Goal: Task Accomplishment & Management: Use online tool/utility

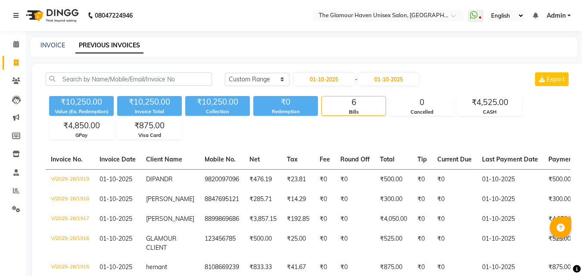
select select "range"
click at [322, 79] on input "01-10-2025" at bounding box center [324, 79] width 60 height 12
select select "10"
select select "2025"
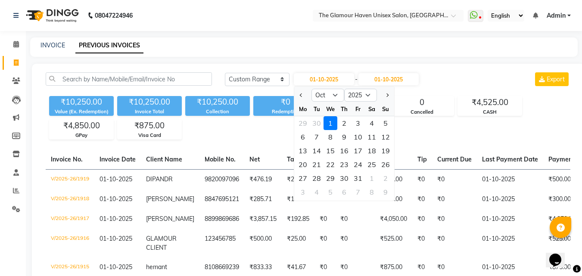
click at [198, 72] on div "Today Yesterday Custom Range 01-10-2025 Jan Feb Mar Apr May Jun Jul Aug Sep Oct…" at bounding box center [308, 198] width 553 height 268
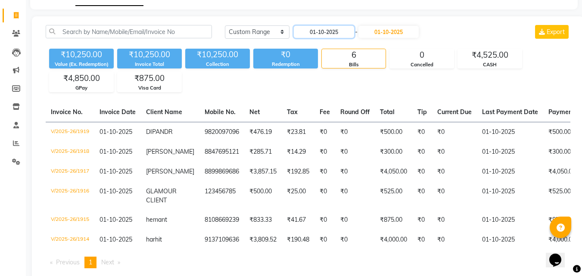
scroll to position [83, 0]
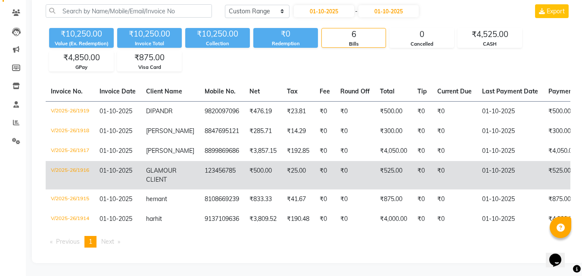
click at [85, 161] on td "V/2025-26/1916" at bounding box center [70, 175] width 49 height 28
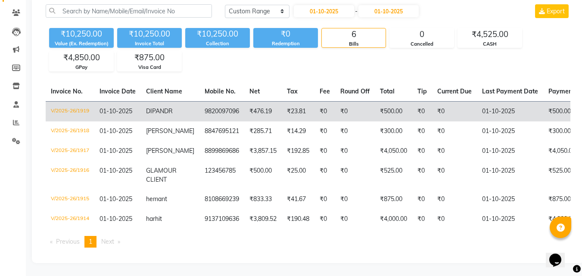
click at [78, 101] on td "V/2025-26/1919" at bounding box center [70, 111] width 49 height 20
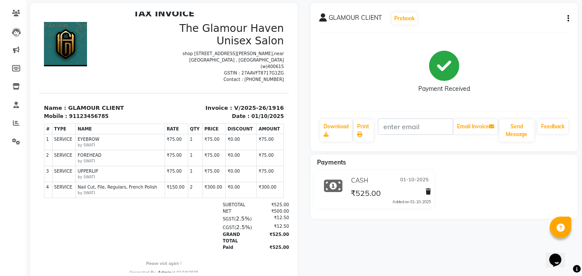
scroll to position [95, 0]
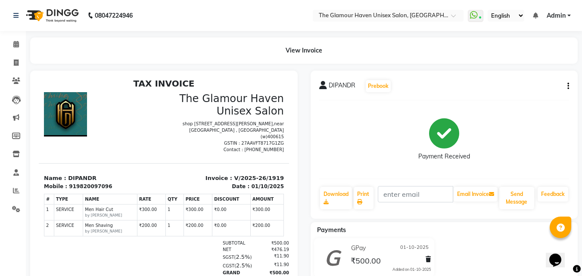
scroll to position [7, 0]
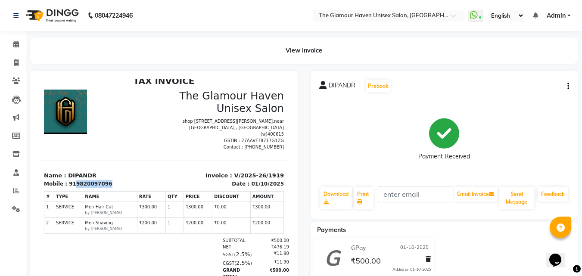
drag, startPoint x: 101, startPoint y: 175, endPoint x: 71, endPoint y: 181, distance: 30.6
click at [71, 181] on div "Mobile : 919820097096" at bounding box center [101, 184] width 115 height 8
copy div "9820097096"
click at [128, 180] on div "Mobile : 919820097096" at bounding box center [101, 184] width 115 height 8
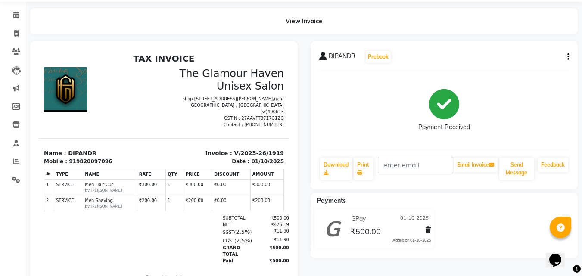
scroll to position [0, 0]
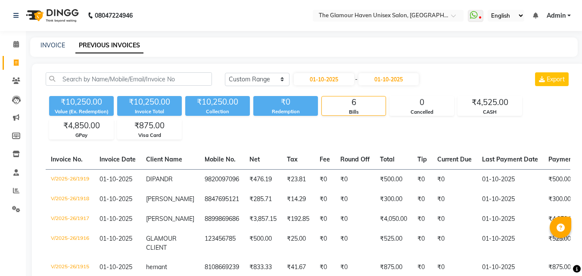
select select "range"
click at [332, 79] on input "01-10-2025" at bounding box center [324, 79] width 60 height 12
select select "10"
select select "2025"
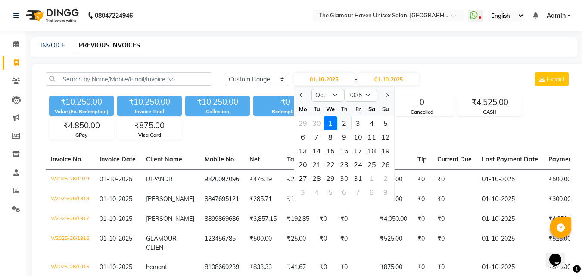
click at [342, 119] on div "2" at bounding box center [344, 123] width 14 height 14
type input "02-10-2025"
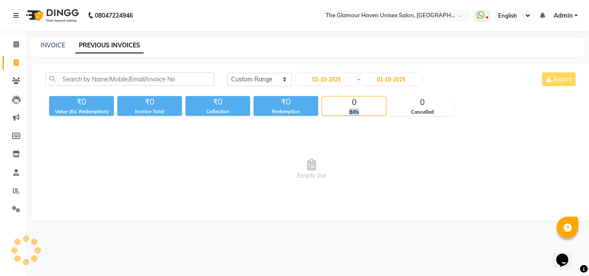
click at [342, 119] on div "Today Yesterday Custom Range 02-10-2025 - 01-10-2025 Export ₹0 Value (Ex. Redem…" at bounding box center [311, 142] width 559 height 157
click at [398, 76] on input "01-10-2025" at bounding box center [391, 79] width 60 height 12
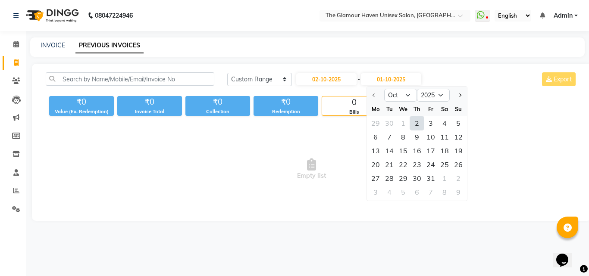
click at [415, 123] on div "2" at bounding box center [417, 123] width 14 height 14
type input "02-10-2025"
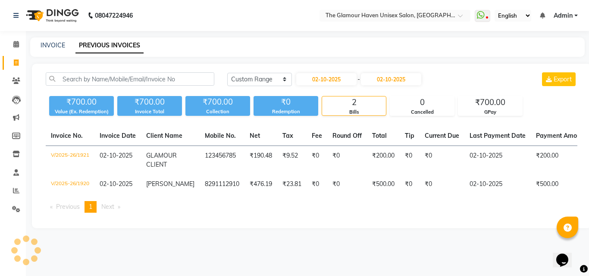
click at [415, 123] on div "Today Yesterday Custom Range 02-10-2025 - 02-10-2025 Export ₹700.00 Value (Ex. …" at bounding box center [311, 146] width 559 height 165
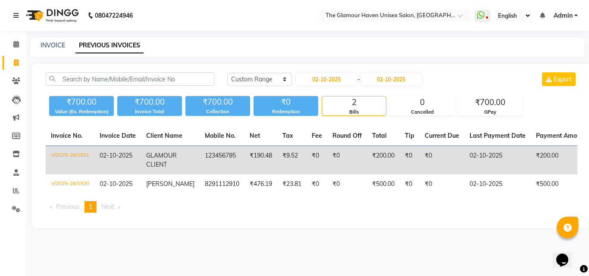
click at [81, 154] on td "V/2025-26/1921" at bounding box center [70, 160] width 49 height 29
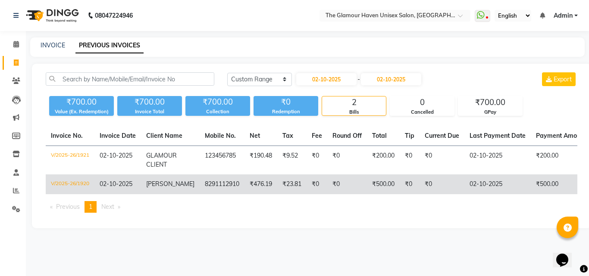
click at [81, 182] on td "V/2025-26/1920" at bounding box center [70, 185] width 49 height 20
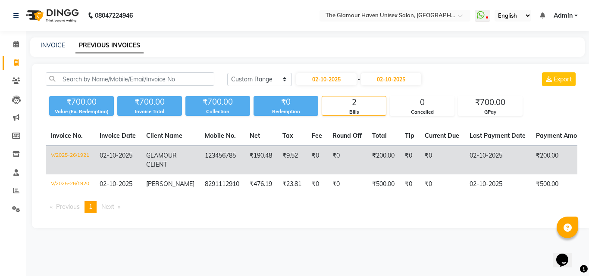
click at [70, 156] on td "V/2025-26/1921" at bounding box center [70, 160] width 49 height 29
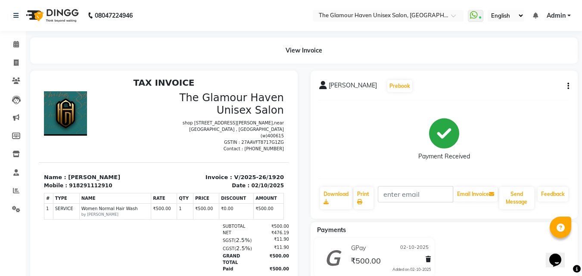
scroll to position [7, 0]
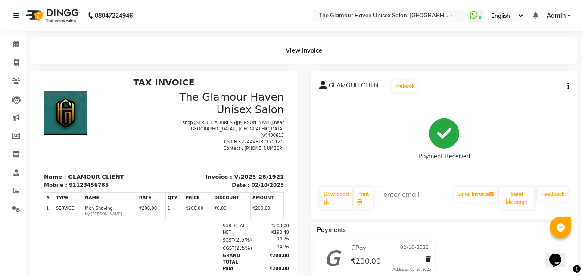
scroll to position [7, 0]
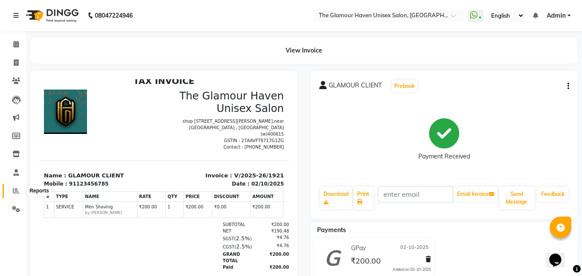
click at [16, 192] on icon at bounding box center [16, 190] width 6 height 6
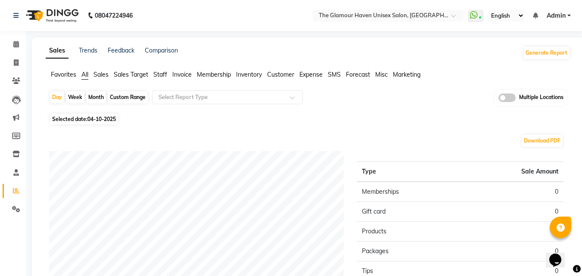
click at [155, 75] on span "Staff" at bounding box center [160, 75] width 14 height 8
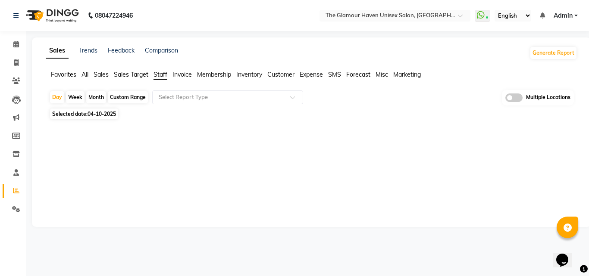
click at [160, 75] on span "Staff" at bounding box center [160, 75] width 14 height 8
click at [99, 96] on div "Month" at bounding box center [96, 97] width 20 height 12
select select "10"
select select "2025"
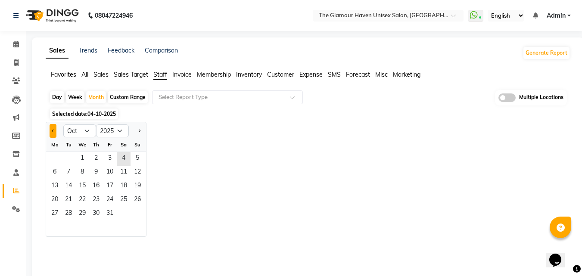
click at [54, 132] on button "Previous month" at bounding box center [53, 131] width 7 height 14
select select "9"
click at [56, 158] on span "1" at bounding box center [55, 159] width 14 height 14
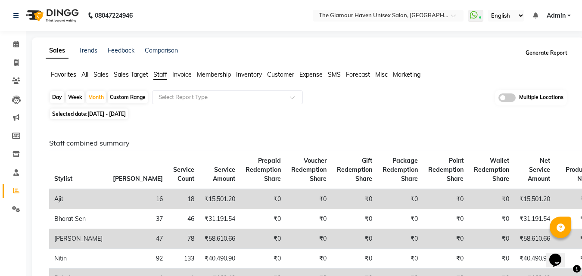
click at [549, 52] on button "Generate Report" at bounding box center [547, 53] width 46 height 12
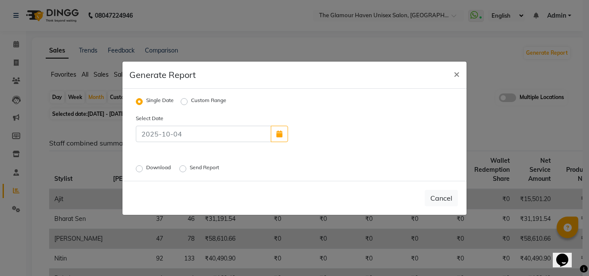
click at [191, 101] on label "Custom Range" at bounding box center [208, 102] width 35 height 10
click at [187, 101] on input "Custom Range" at bounding box center [185, 101] width 6 height 6
radio input "true"
select select "10"
select select "2025"
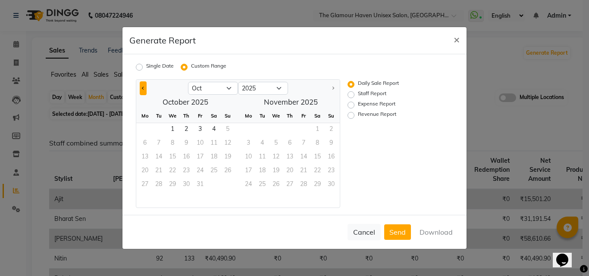
click at [141, 87] on button "Previous month" at bounding box center [143, 88] width 7 height 14
select select "9"
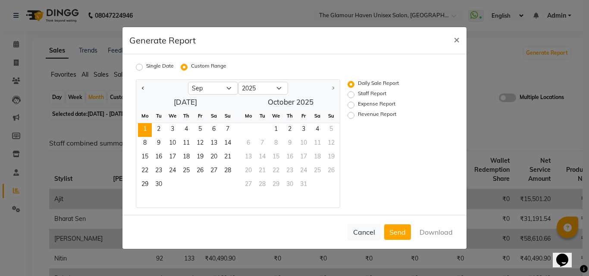
click at [147, 130] on span "1" at bounding box center [145, 130] width 14 height 14
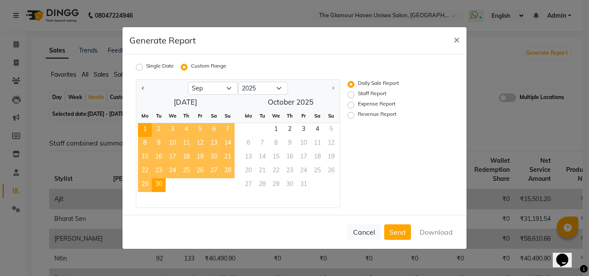
click at [159, 186] on span "30" at bounding box center [159, 185] width 14 height 14
click at [358, 95] on label "Staff Report" at bounding box center [372, 95] width 28 height 10
click at [352, 95] on input "Staff Report" at bounding box center [352, 95] width 6 height 6
radio input "true"
click at [447, 231] on button "Download" at bounding box center [436, 233] width 44 height 16
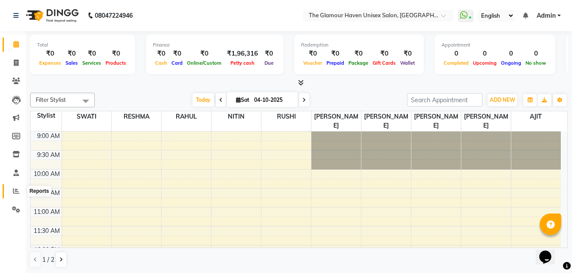
click at [13, 193] on icon at bounding box center [16, 190] width 6 height 6
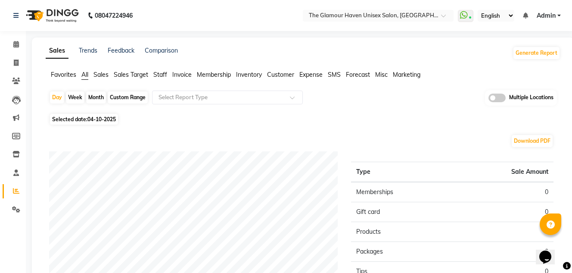
click at [162, 75] on span "Staff" at bounding box center [160, 75] width 14 height 8
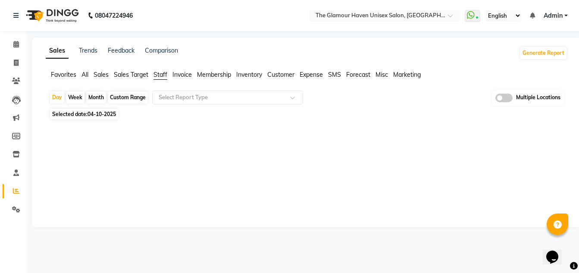
click at [104, 97] on div "Month" at bounding box center [96, 97] width 20 height 12
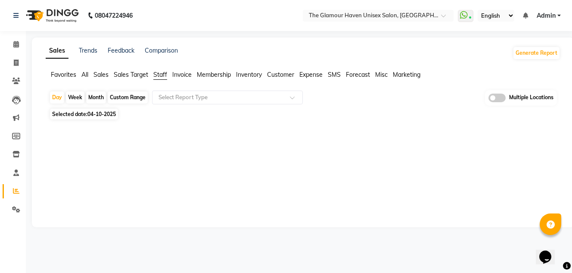
select select "10"
select select "2025"
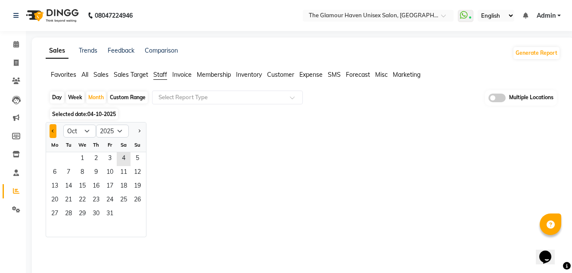
click at [52, 131] on span "Previous month" at bounding box center [53, 130] width 3 height 3
select select "9"
click at [52, 158] on span "1" at bounding box center [55, 159] width 14 height 14
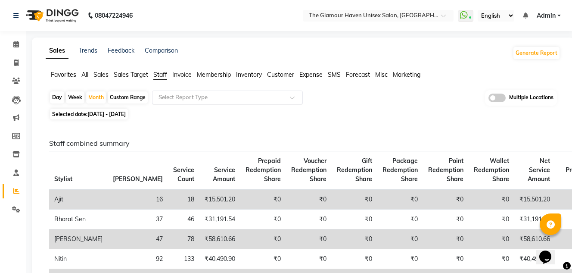
click at [291, 98] on span at bounding box center [295, 100] width 11 height 9
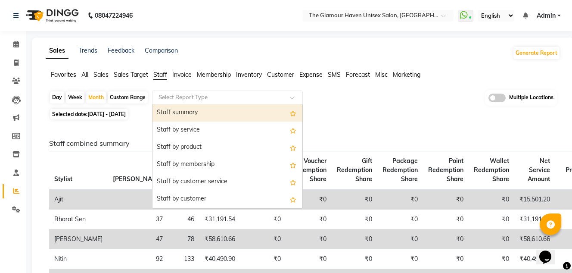
click at [191, 112] on div "Staff summary" at bounding box center [228, 112] width 150 height 17
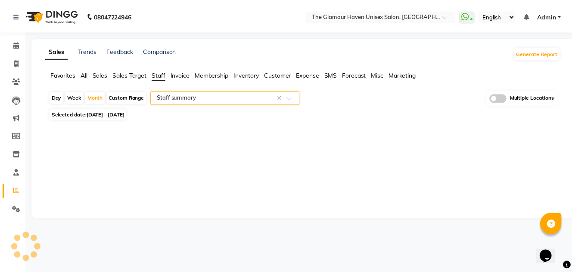
select select "full_report"
select select "csv"
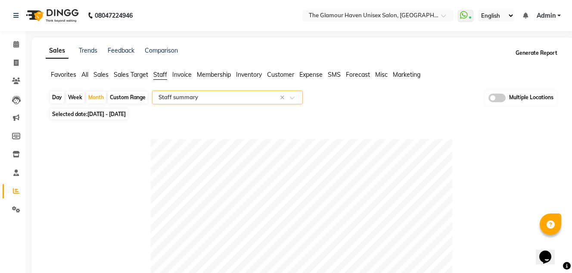
click at [531, 53] on button "Generate Report" at bounding box center [537, 53] width 46 height 12
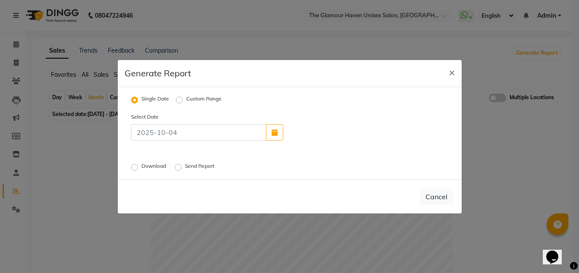
click at [186, 100] on label "Custom Range" at bounding box center [203, 100] width 35 height 10
click at [179, 100] on input "Custom Range" at bounding box center [181, 100] width 6 height 6
radio input "true"
select select "10"
select select "2025"
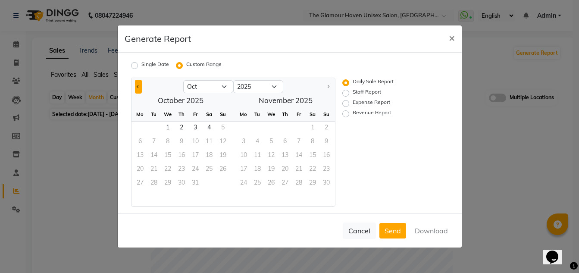
click at [138, 87] on span "Previous month" at bounding box center [138, 85] width 3 height 3
select select "9"
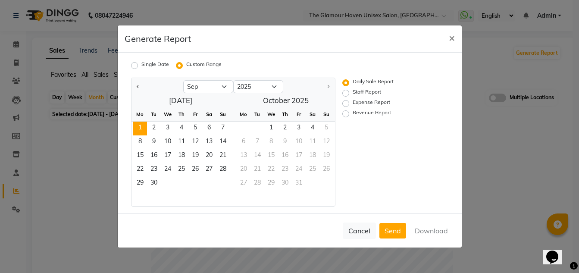
click at [142, 128] on span "1" at bounding box center [140, 129] width 14 height 14
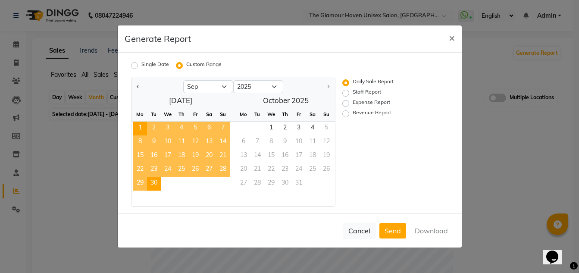
click at [156, 181] on span "30" at bounding box center [154, 184] width 14 height 14
click at [437, 233] on button "Download" at bounding box center [431, 231] width 44 height 16
click at [353, 93] on label "Staff Report" at bounding box center [367, 93] width 28 height 10
click at [346, 93] on input "Staff Report" at bounding box center [347, 93] width 6 height 6
radio input "true"
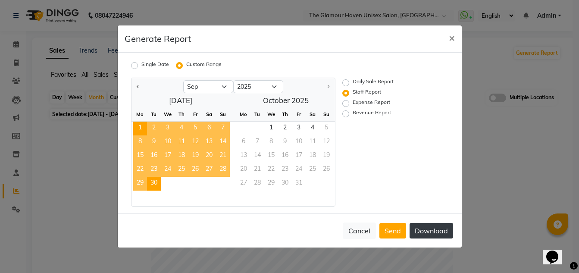
click at [436, 232] on button "Download" at bounding box center [431, 231] width 44 height 16
click at [450, 37] on span "×" at bounding box center [452, 37] width 6 height 13
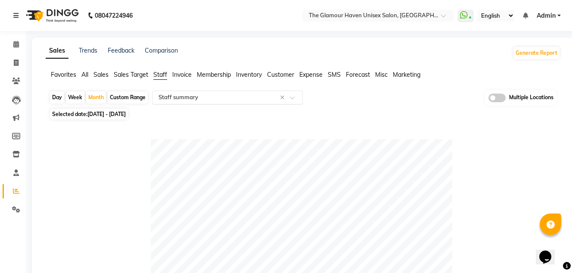
click at [292, 97] on span at bounding box center [295, 100] width 11 height 9
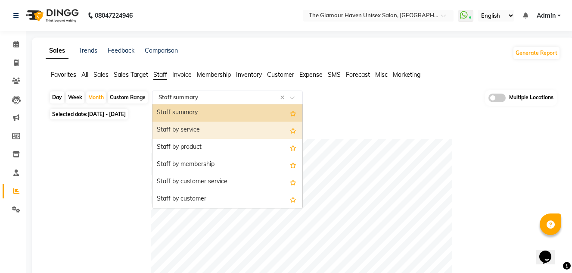
click at [179, 125] on div "Staff by service" at bounding box center [228, 130] width 150 height 17
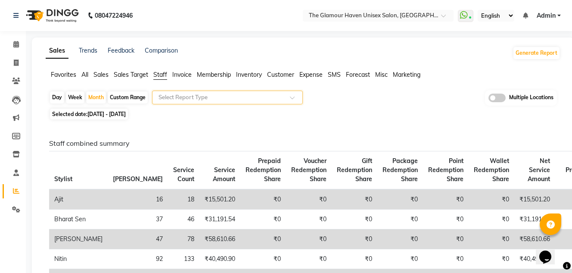
click at [122, 73] on span "Sales Target" at bounding box center [131, 75] width 34 height 8
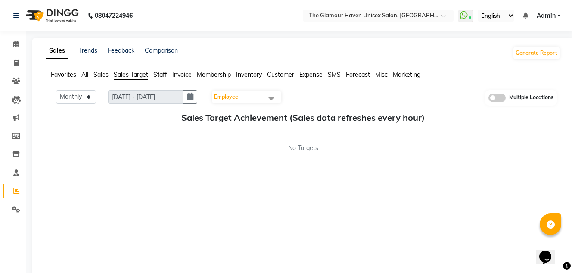
click at [97, 76] on span "Sales" at bounding box center [101, 75] width 15 height 8
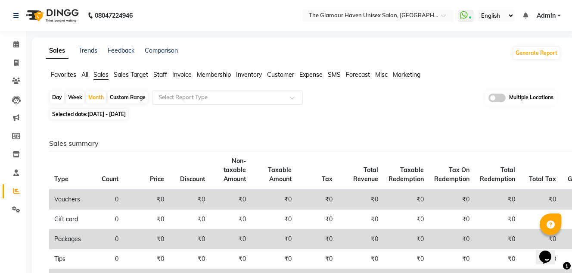
click at [294, 97] on span at bounding box center [295, 100] width 11 height 9
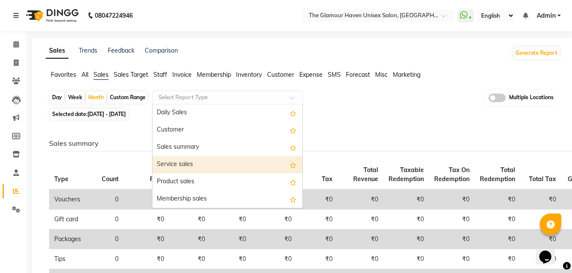
click at [193, 164] on div "Service sales" at bounding box center [228, 164] width 150 height 17
select select "full_report"
select select "csv"
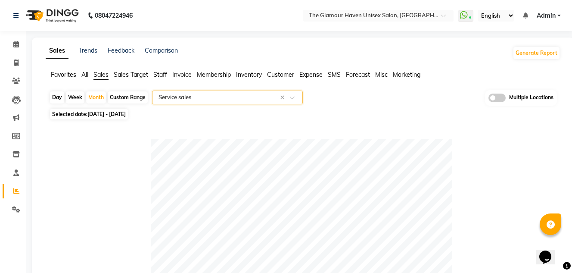
click at [156, 74] on span "Staff" at bounding box center [160, 75] width 14 height 8
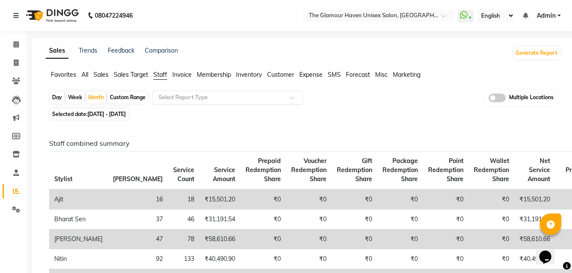
click at [292, 97] on span at bounding box center [295, 100] width 11 height 9
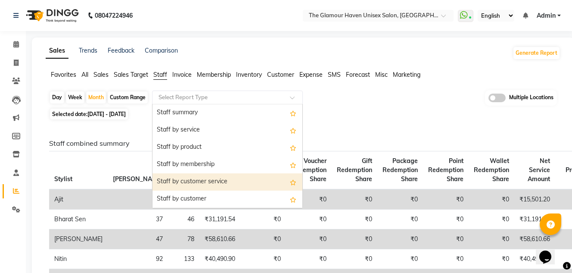
click at [216, 180] on div "Staff by customer service" at bounding box center [228, 181] width 150 height 17
select select "full_report"
select select "csv"
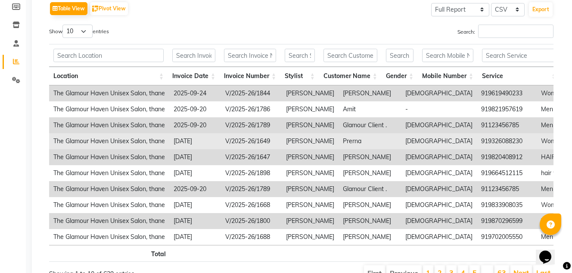
scroll to position [86, 0]
